Goal: Find specific page/section: Go to known website

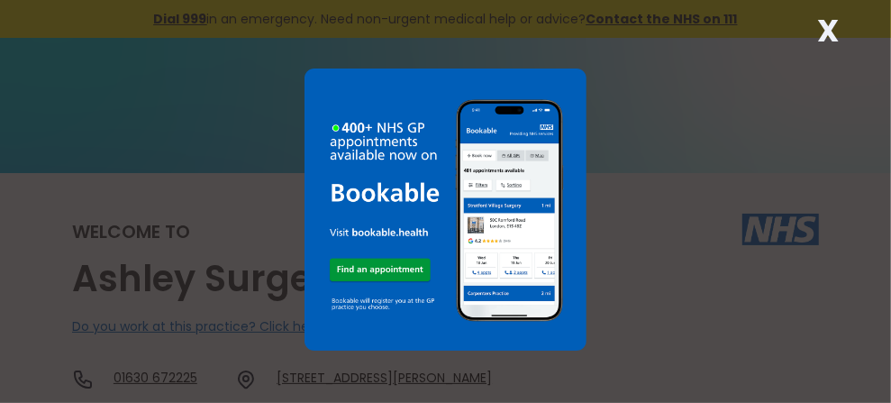
click at [820, 19] on strong "X" at bounding box center [829, 30] width 22 height 43
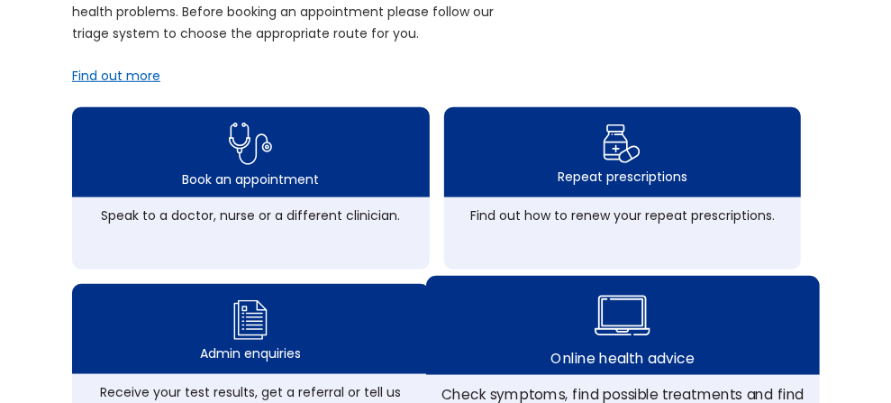
scroll to position [630, 0]
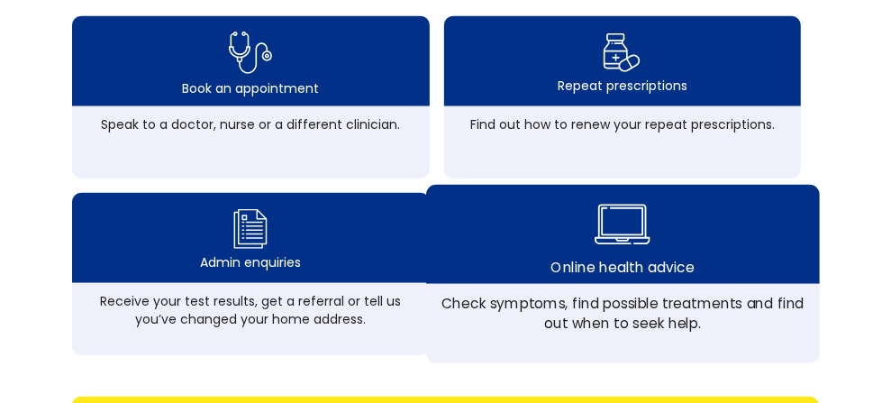
click at [650, 233] on img at bounding box center [622, 225] width 56 height 66
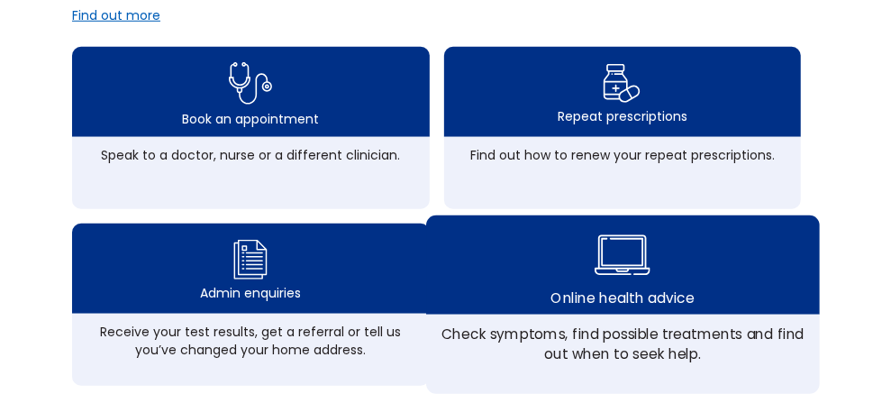
scroll to position [592, 0]
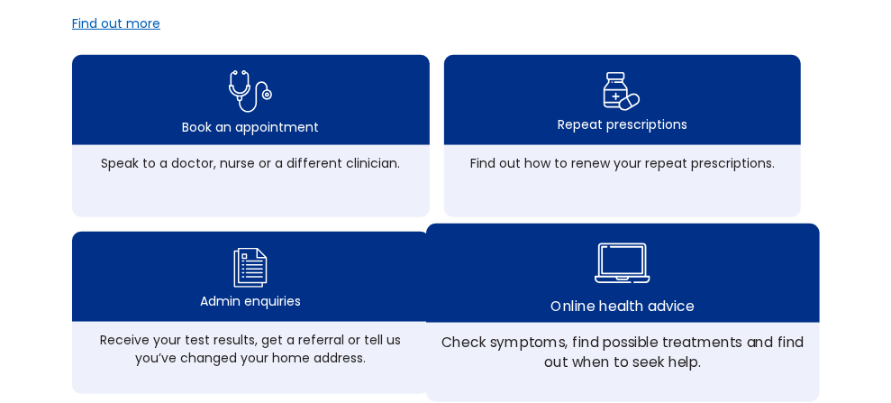
click at [654, 283] on div "Online health advice" at bounding box center [622, 272] width 393 height 99
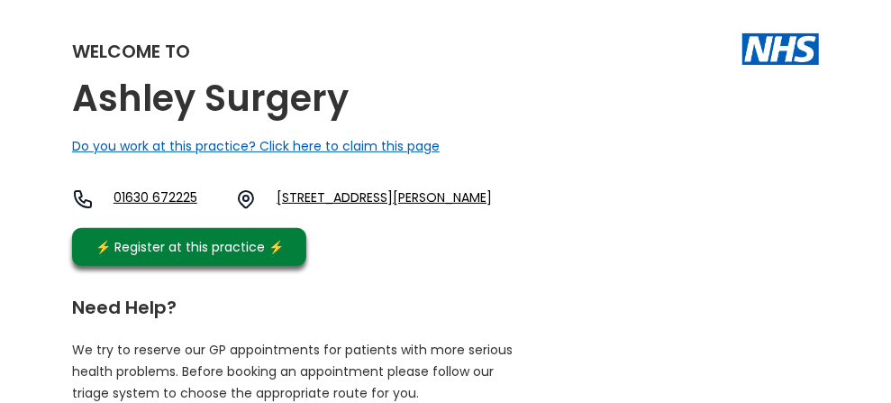
scroll to position [179, 0]
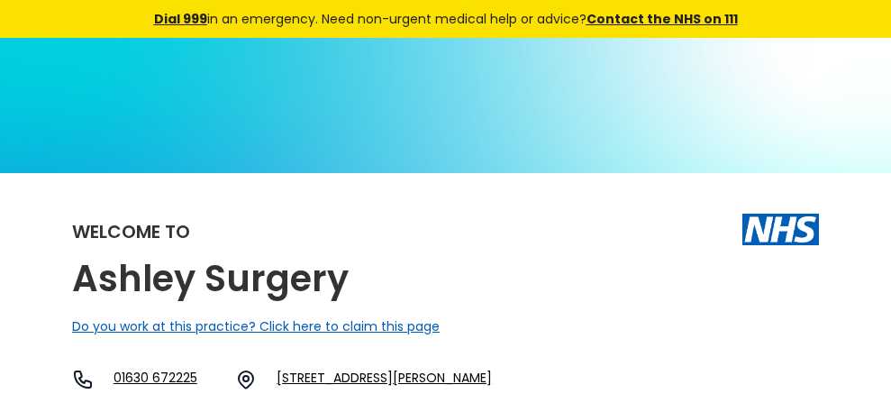
scroll to position [179, 0]
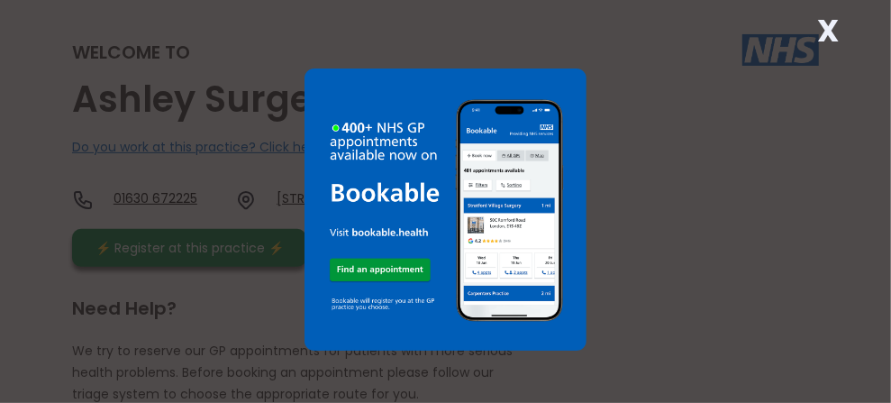
click at [818, 32] on strong "X" at bounding box center [829, 30] width 22 height 43
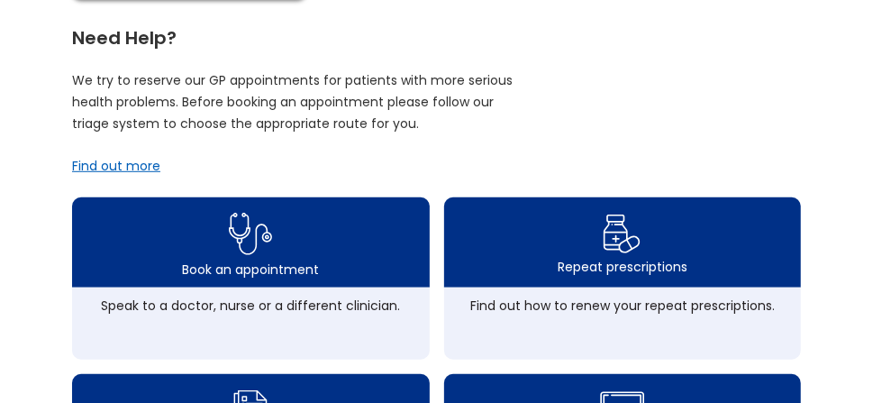
scroll to position [0, 0]
